Goal: Transaction & Acquisition: Download file/media

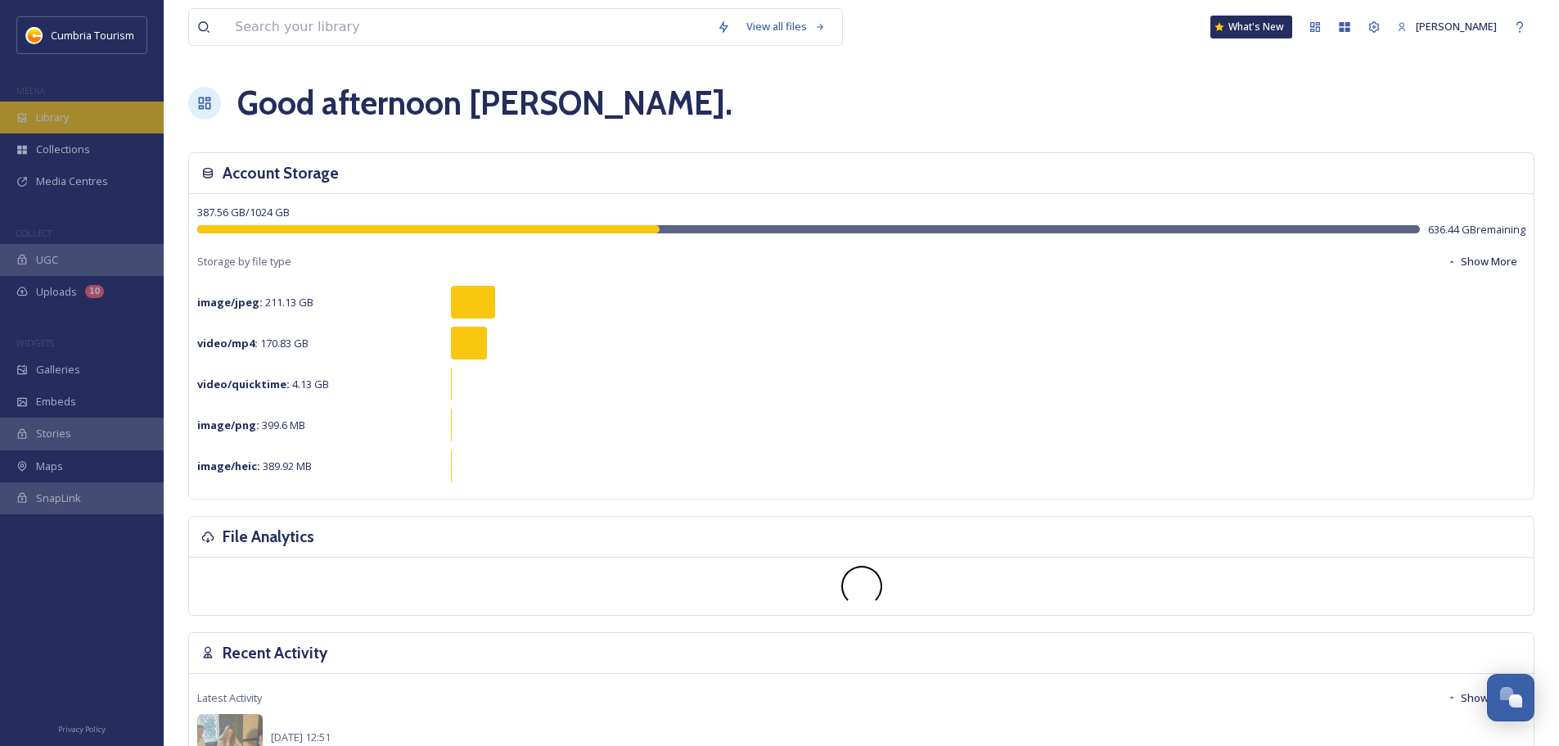
scroll to position [6417, 0]
click at [40, 119] on span "Library" at bounding box center [52, 118] width 33 height 16
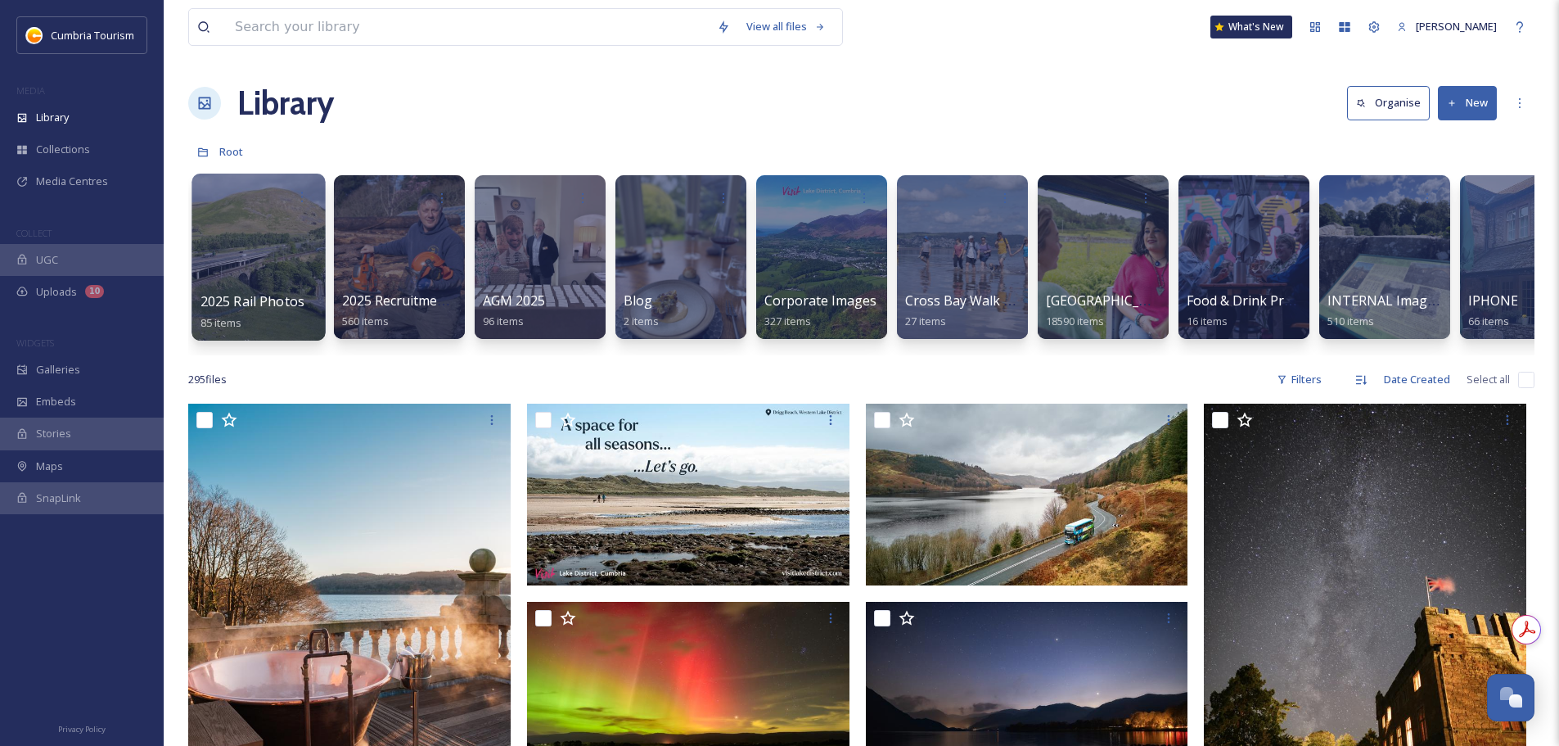
click at [237, 295] on span "2025 Rail Photos" at bounding box center [252, 301] width 105 height 18
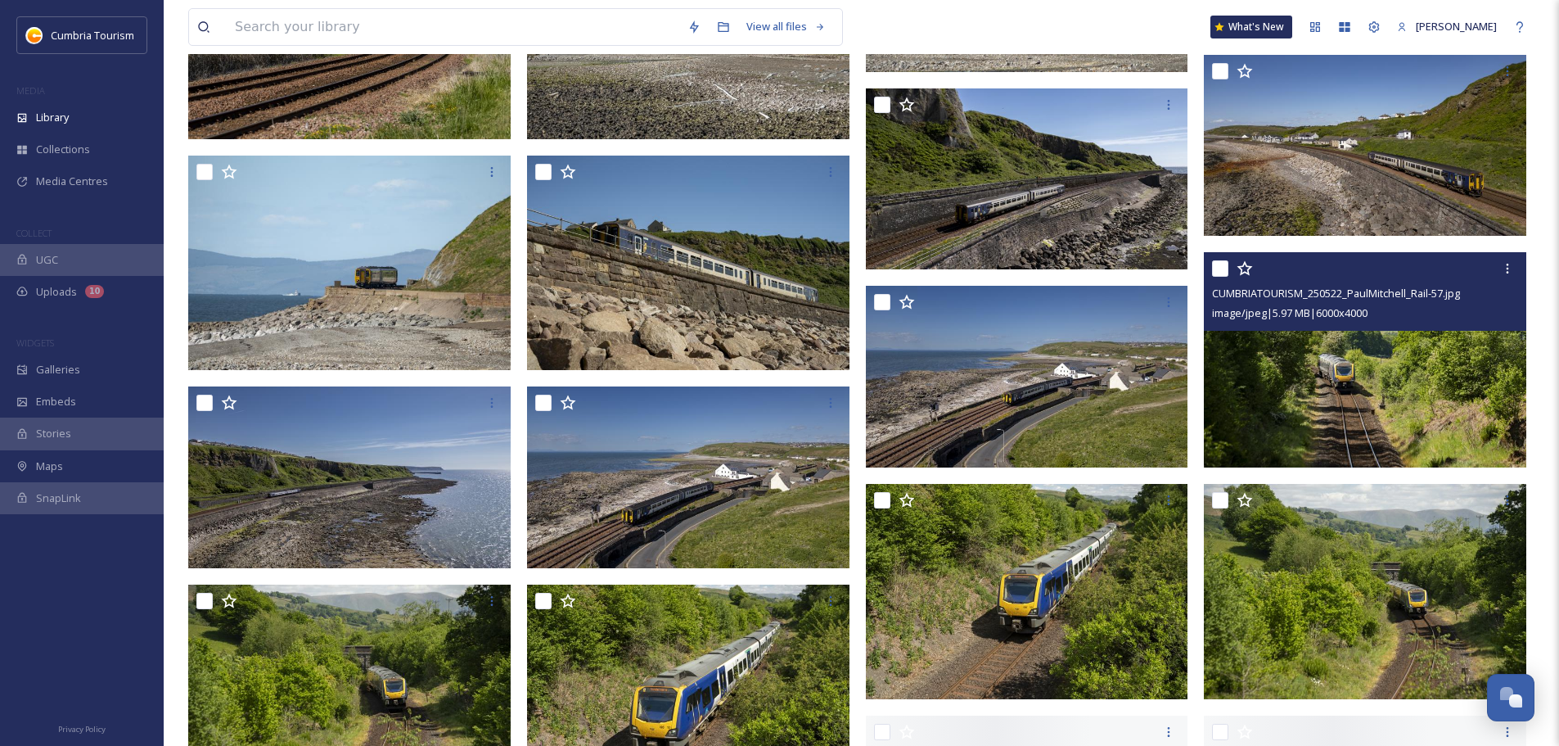
scroll to position [1867, 0]
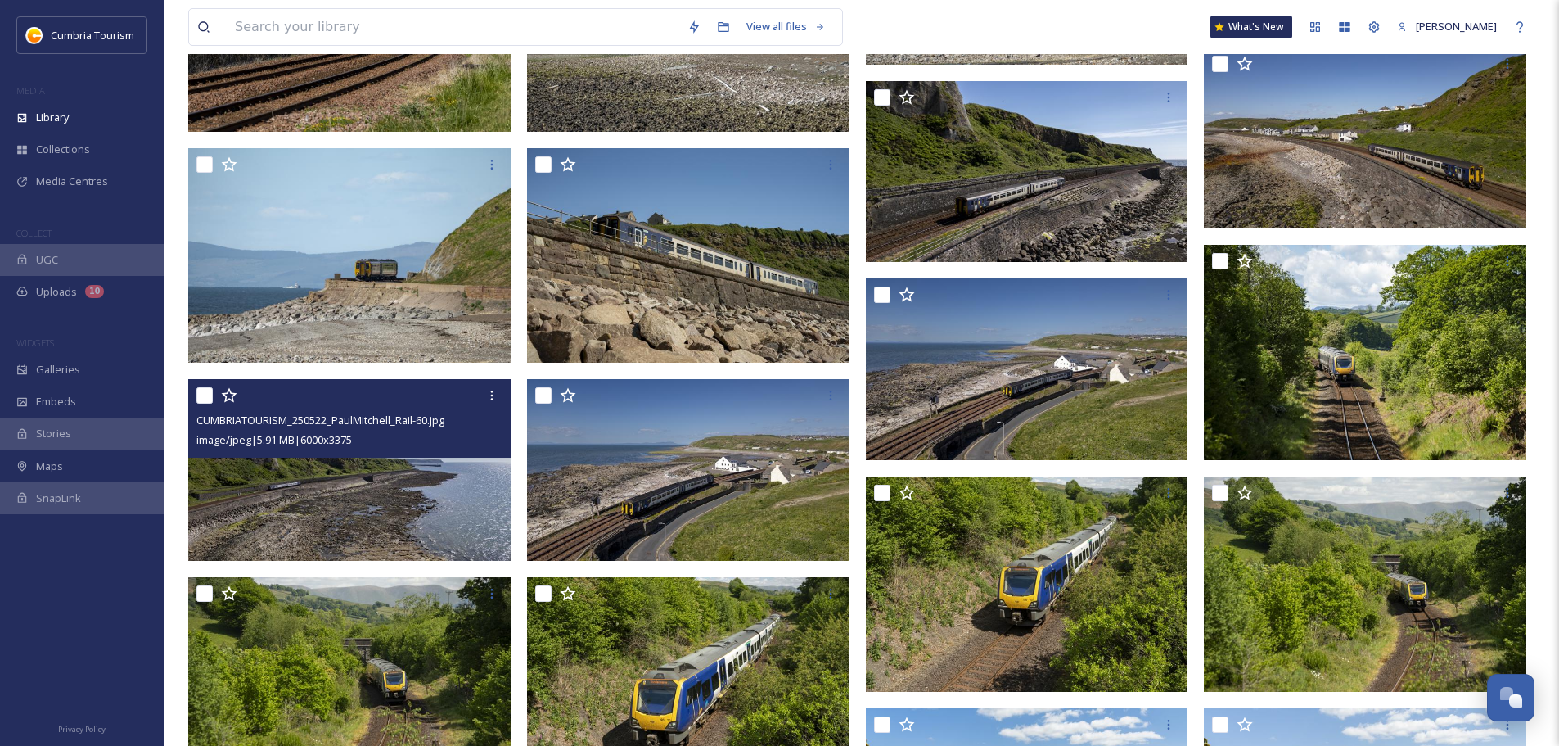
click at [393, 499] on img at bounding box center [349, 470] width 322 height 182
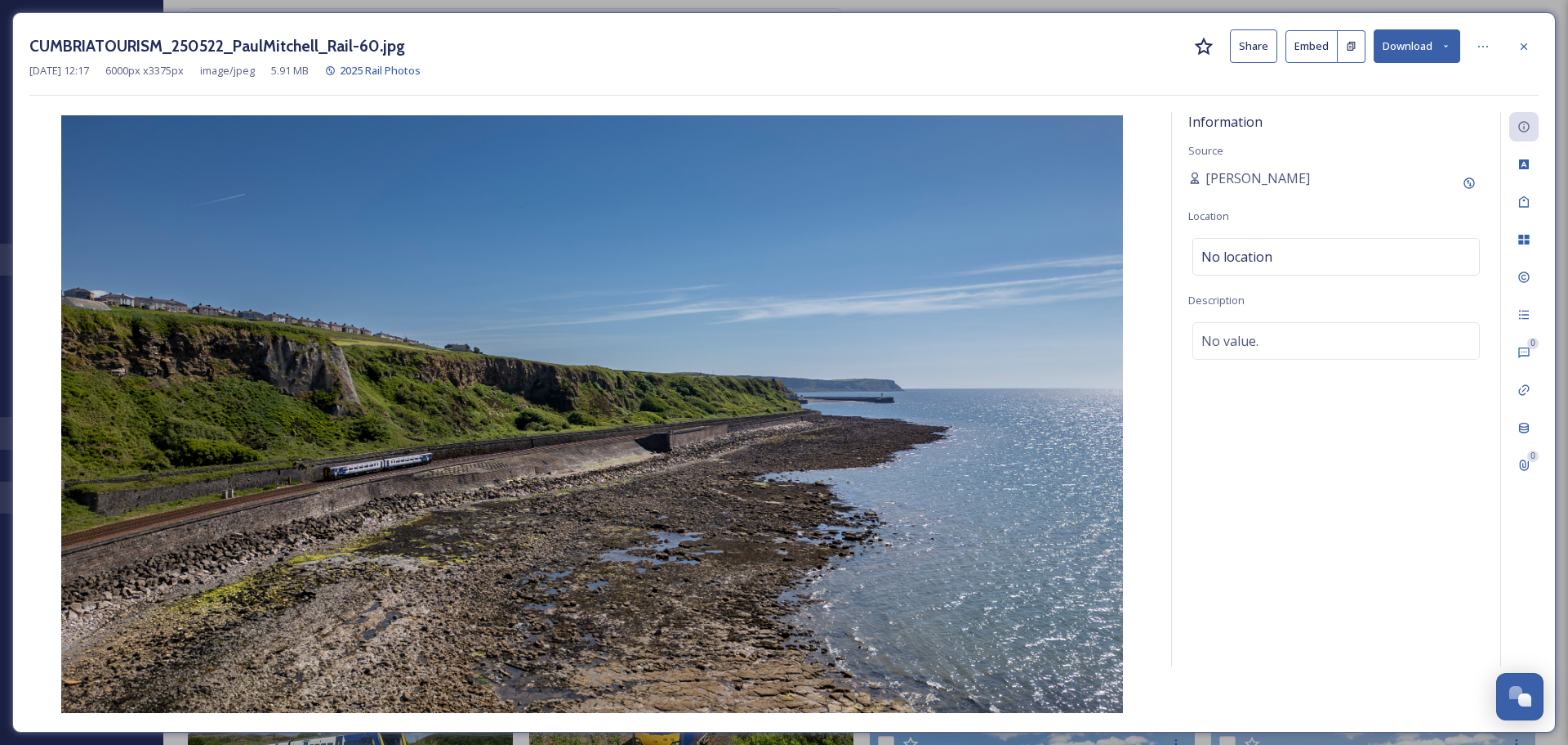
click at [1420, 56] on button "Download" at bounding box center [1416, 46] width 87 height 34
click at [1398, 79] on span "Download Original (6000 x 3375)" at bounding box center [1374, 84] width 155 height 16
click at [1526, 44] on icon at bounding box center [1524, 46] width 7 height 7
